Goal: Task Accomplishment & Management: Complete application form

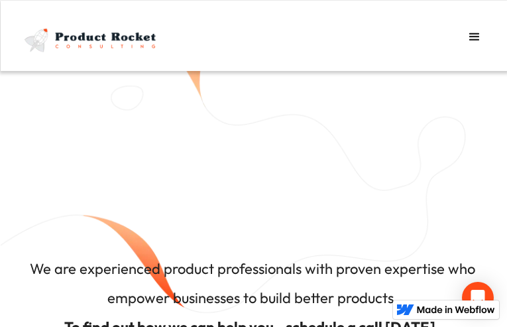
type input "Send"
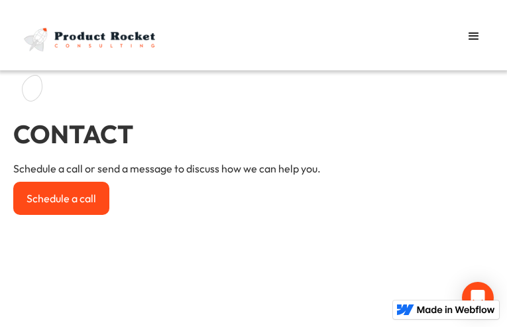
type input "GAzWDOFuix"
type input "zohufadiyib926@gmail.com"
type input "zNKjqQujIoGShlU"
select select "4th"
type input "Send"
